Goal: Task Accomplishment & Management: Use online tool/utility

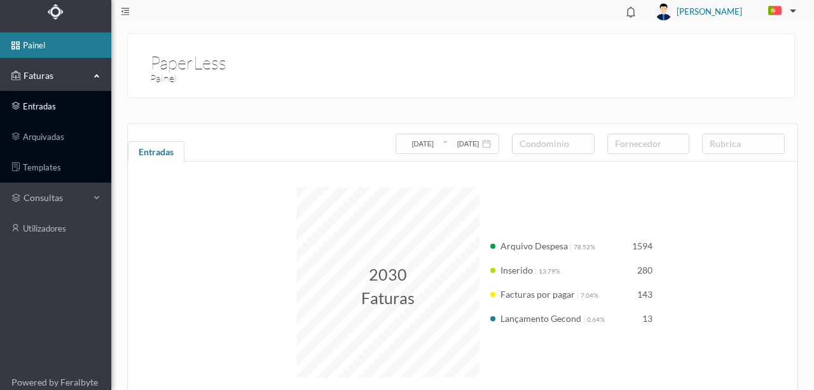
click at [57, 105] on link "entradas" at bounding box center [55, 106] width 111 height 25
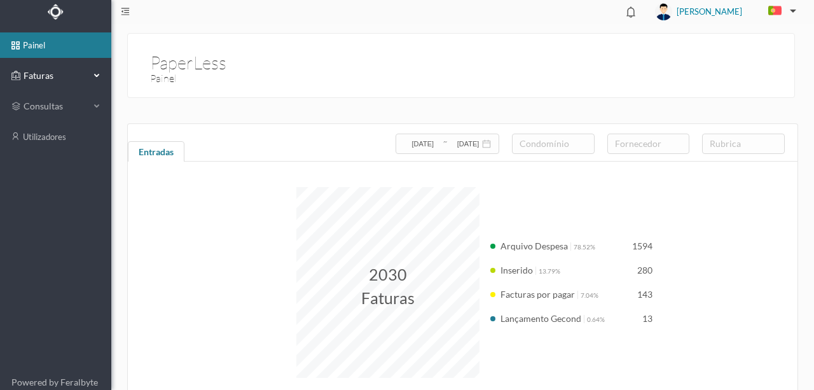
click at [42, 74] on span "Faturas" at bounding box center [55, 75] width 70 height 13
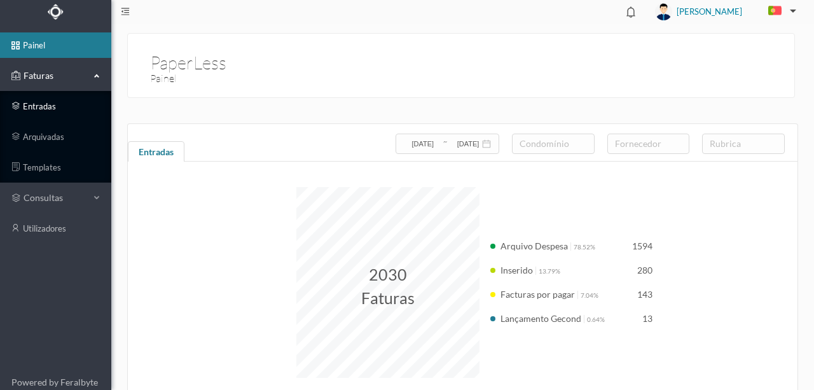
click at [38, 107] on link "entradas" at bounding box center [55, 106] width 111 height 25
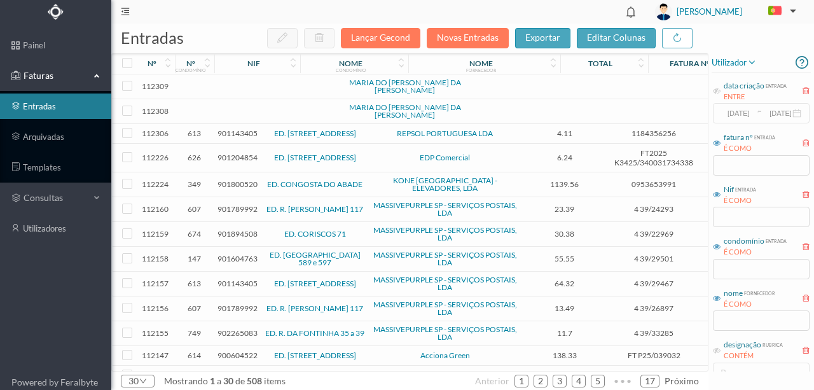
click at [263, 111] on td at bounding box center [275, 111] width 109 height 25
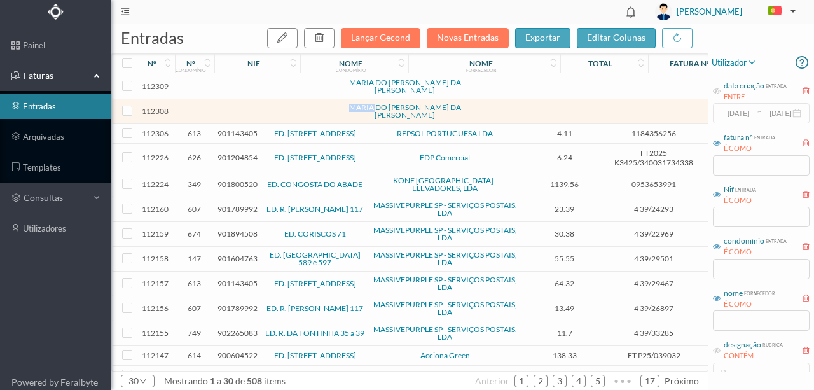
click at [263, 111] on td at bounding box center [275, 111] width 109 height 25
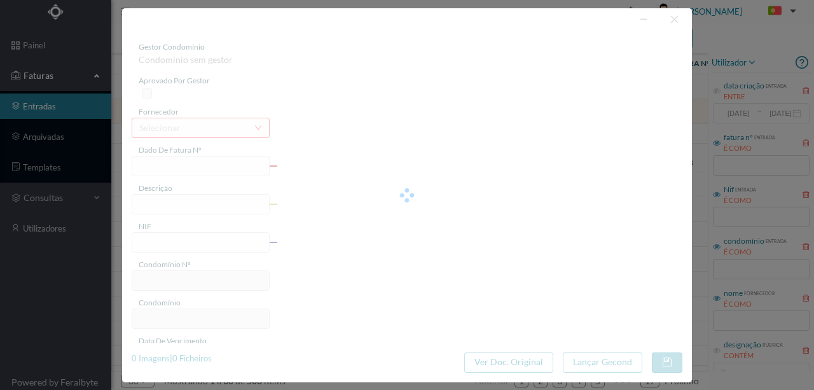
type input "0"
type input "Invalid date"
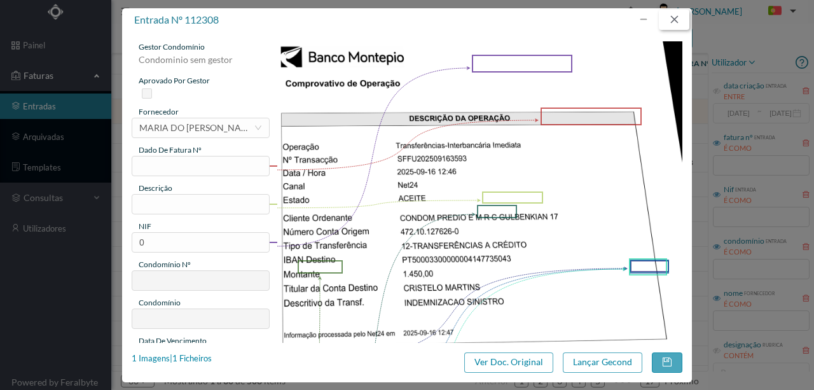
click at [680, 15] on button "button" at bounding box center [674, 20] width 31 height 20
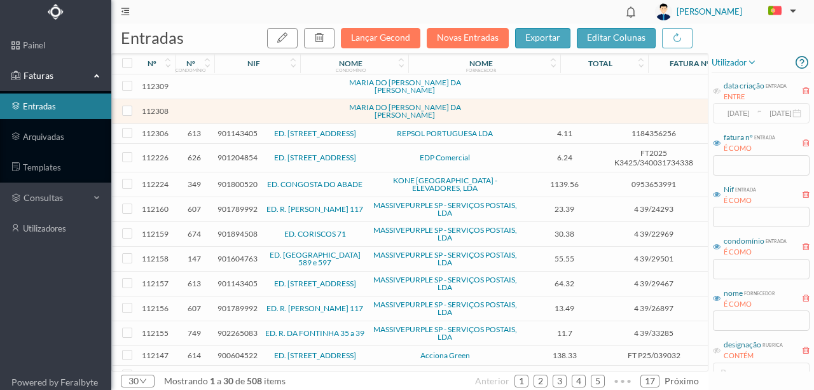
click at [240, 88] on td at bounding box center [275, 86] width 109 height 25
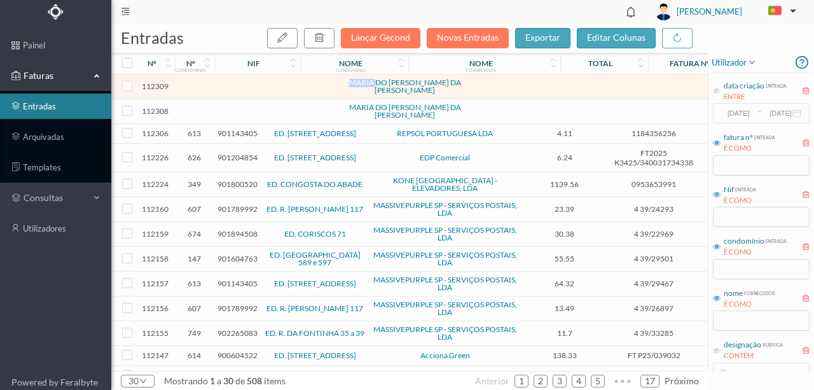
click at [240, 88] on td at bounding box center [275, 86] width 109 height 25
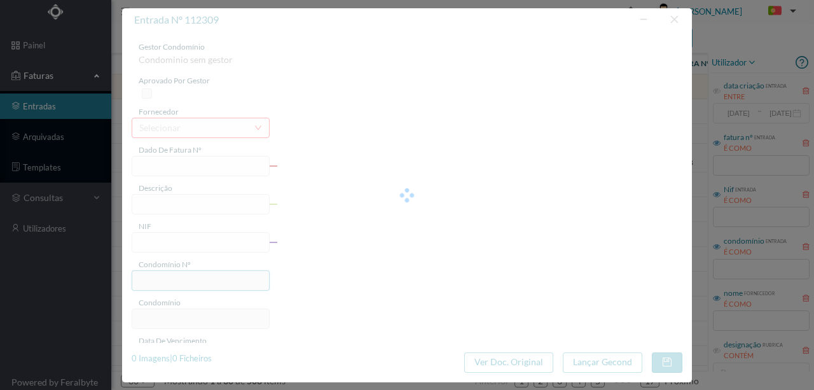
type input "0"
type input "Invalid date"
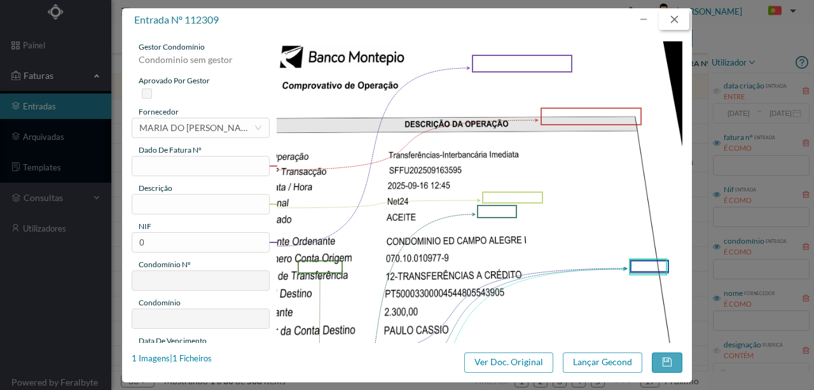
click at [674, 18] on button "button" at bounding box center [674, 20] width 31 height 20
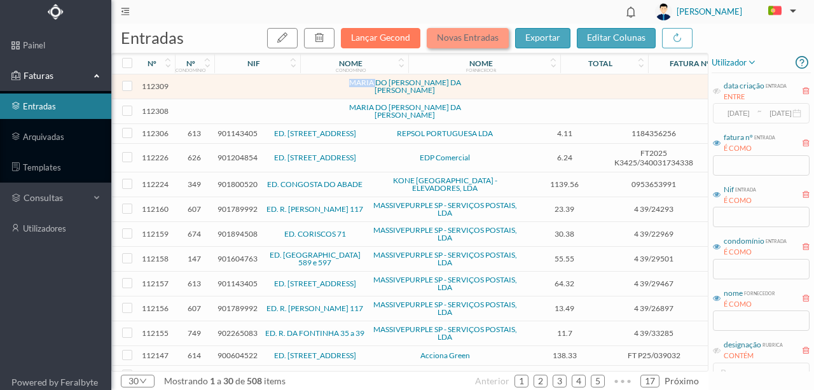
click at [457, 41] on button "Novas Entradas" at bounding box center [468, 38] width 82 height 20
click at [456, 41] on button "Novas Entradas" at bounding box center [468, 38] width 82 height 20
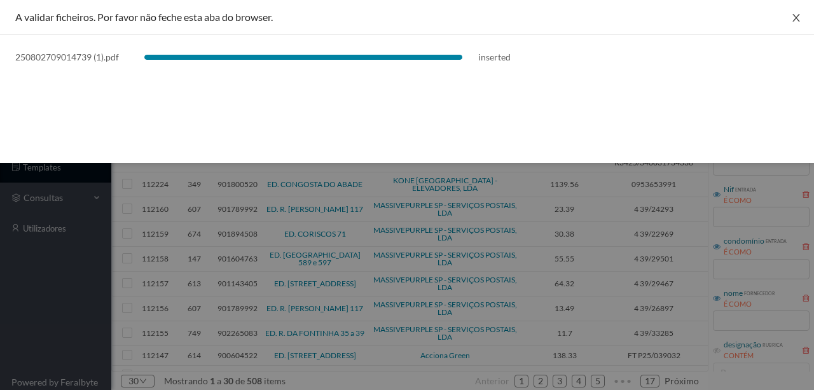
click at [796, 19] on icon "icon: close" at bounding box center [796, 18] width 10 height 10
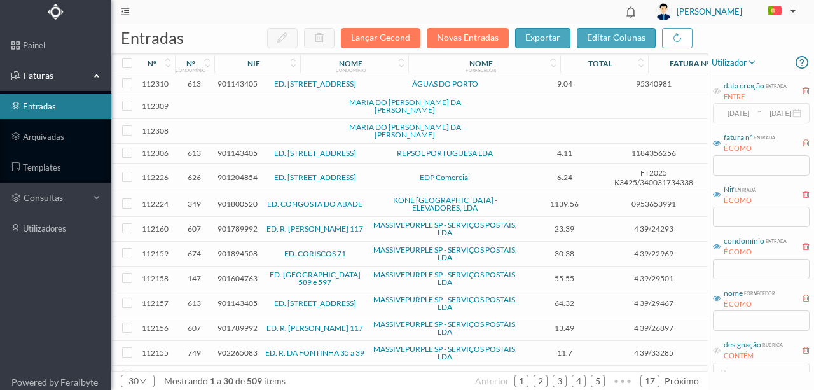
click at [228, 85] on span "901143405" at bounding box center [238, 84] width 40 height 10
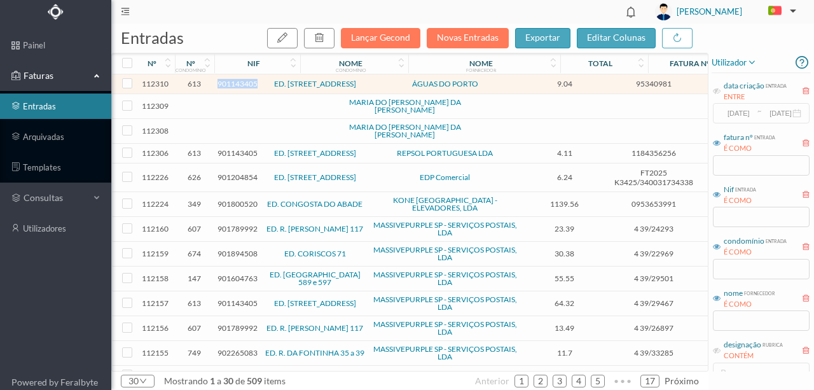
click at [228, 85] on span "901143405" at bounding box center [238, 84] width 40 height 10
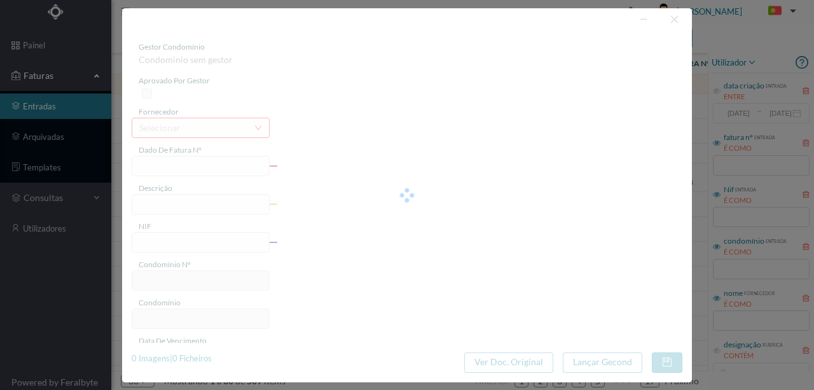
type input "95340981"
type input "[STREET_ADDRESS]"
type input "901143405"
type input "[DATE]"
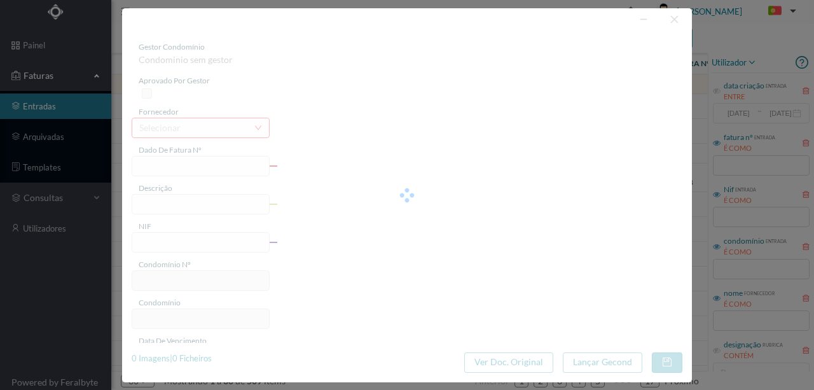
type input "[DATE]"
type input "9.04"
type input "613"
type input "ED. [STREET_ADDRESS]"
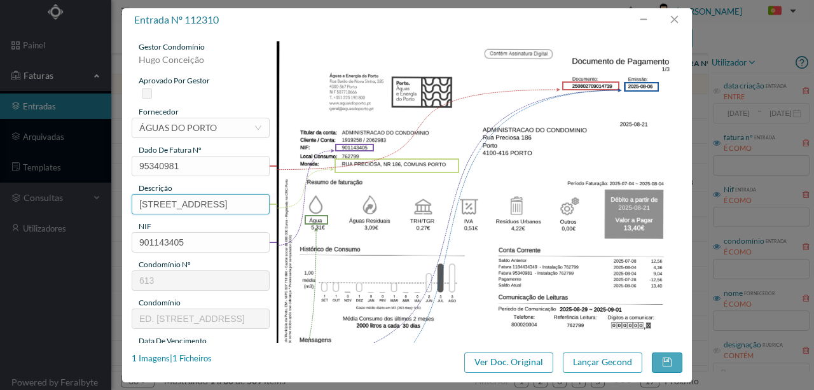
scroll to position [0, 58]
drag, startPoint x: 137, startPoint y: 198, endPoint x: 453, endPoint y: 220, distance: 316.2
click at [445, 223] on div "gestor condomínio [PERSON_NAME] aprovado por gestor fornecedor selecionar ÁGUAS…" at bounding box center [407, 337] width 551 height 593
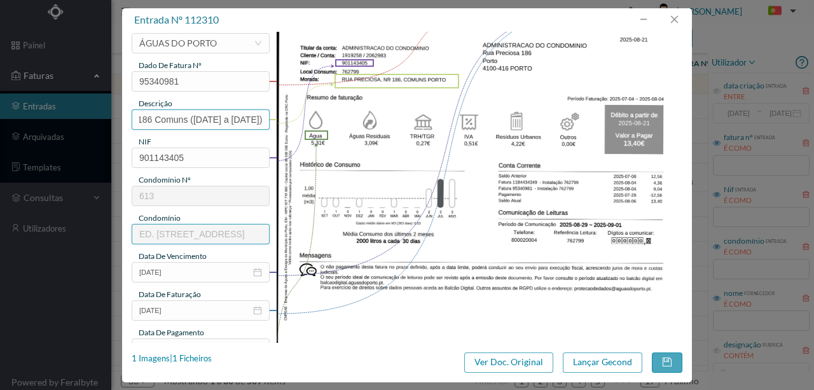
scroll to position [169, 0]
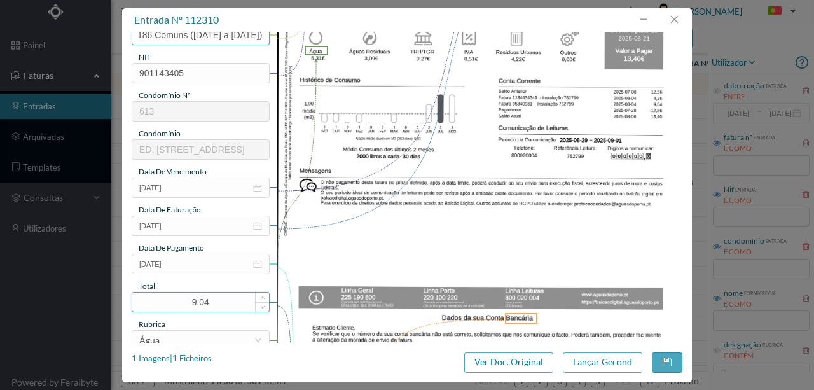
type input "186 Comuns ([DATE] a [DATE])"
drag, startPoint x: 217, startPoint y: 300, endPoint x: 163, endPoint y: 300, distance: 53.4
click at [163, 300] on input "9.04" at bounding box center [200, 302] width 137 height 19
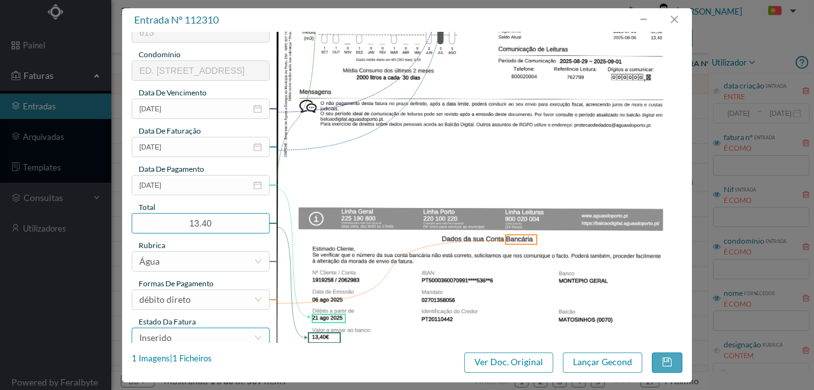
scroll to position [254, 0]
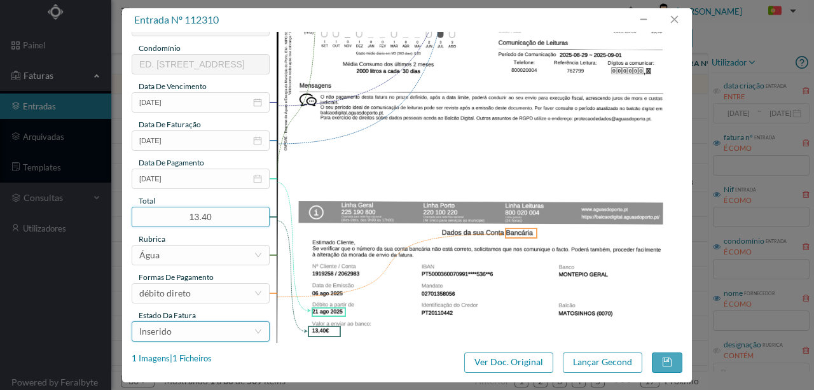
type input "13.40"
click at [200, 333] on div "Inserido" at bounding box center [196, 331] width 114 height 19
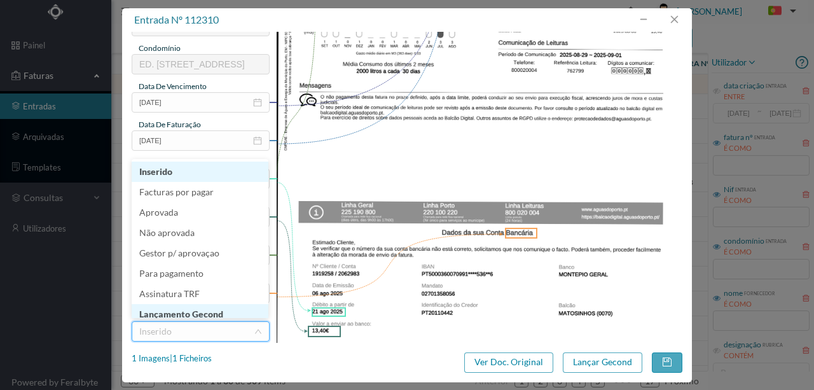
scroll to position [6, 0]
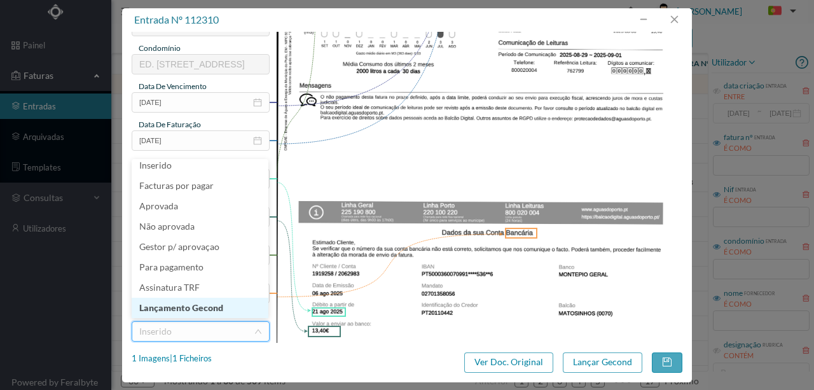
click at [193, 309] on li "Lançamento Gecond" at bounding box center [200, 308] width 137 height 20
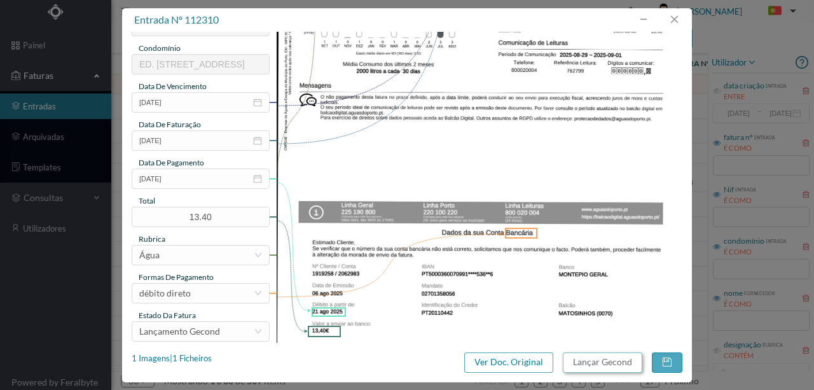
click at [595, 364] on button "Lançar Gecond" at bounding box center [603, 362] width 80 height 20
